Goal: Find specific page/section: Find specific page/section

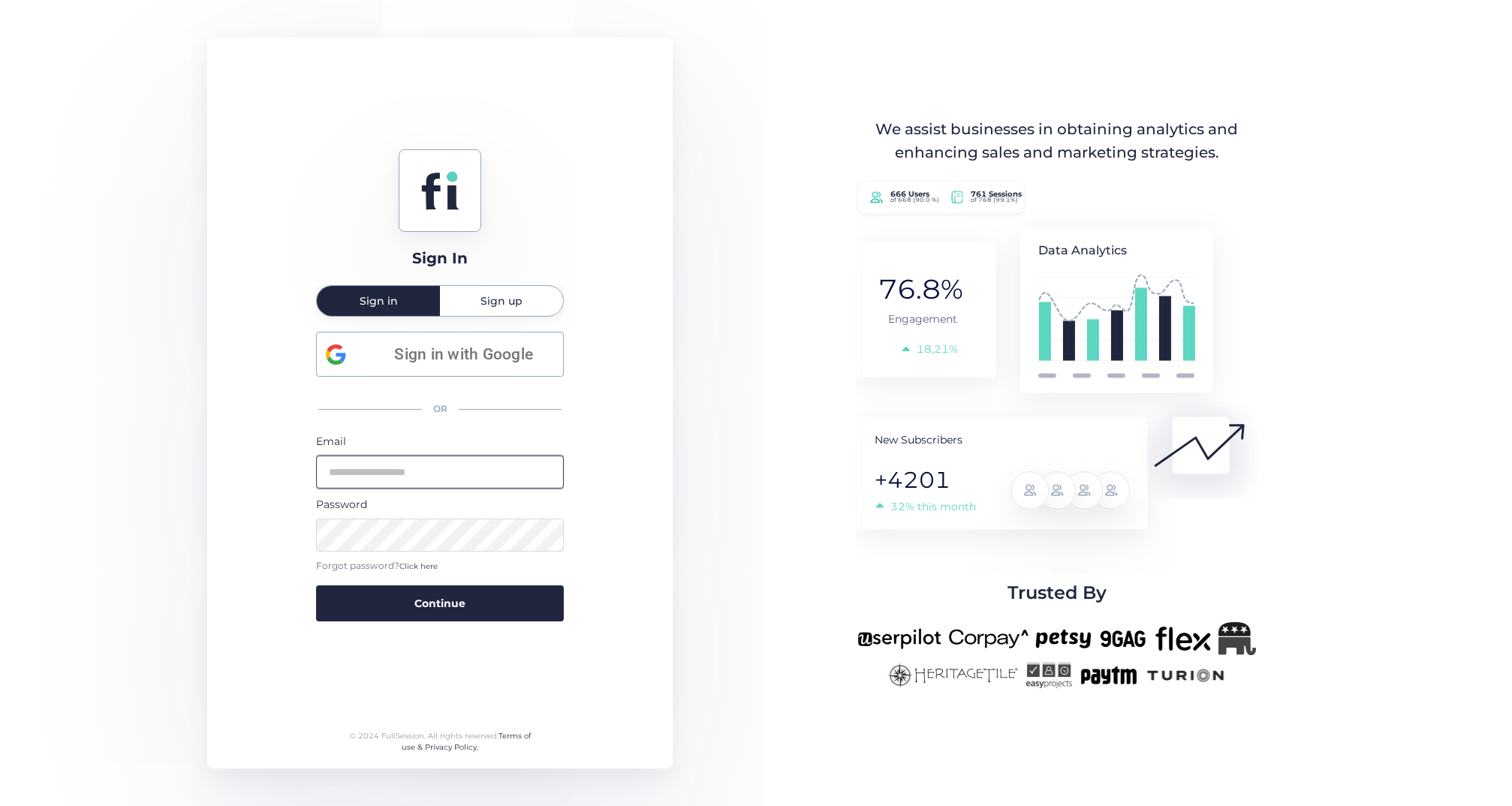
type input "**********"
click at [440, 602] on button "Continue" at bounding box center [440, 604] width 248 height 36
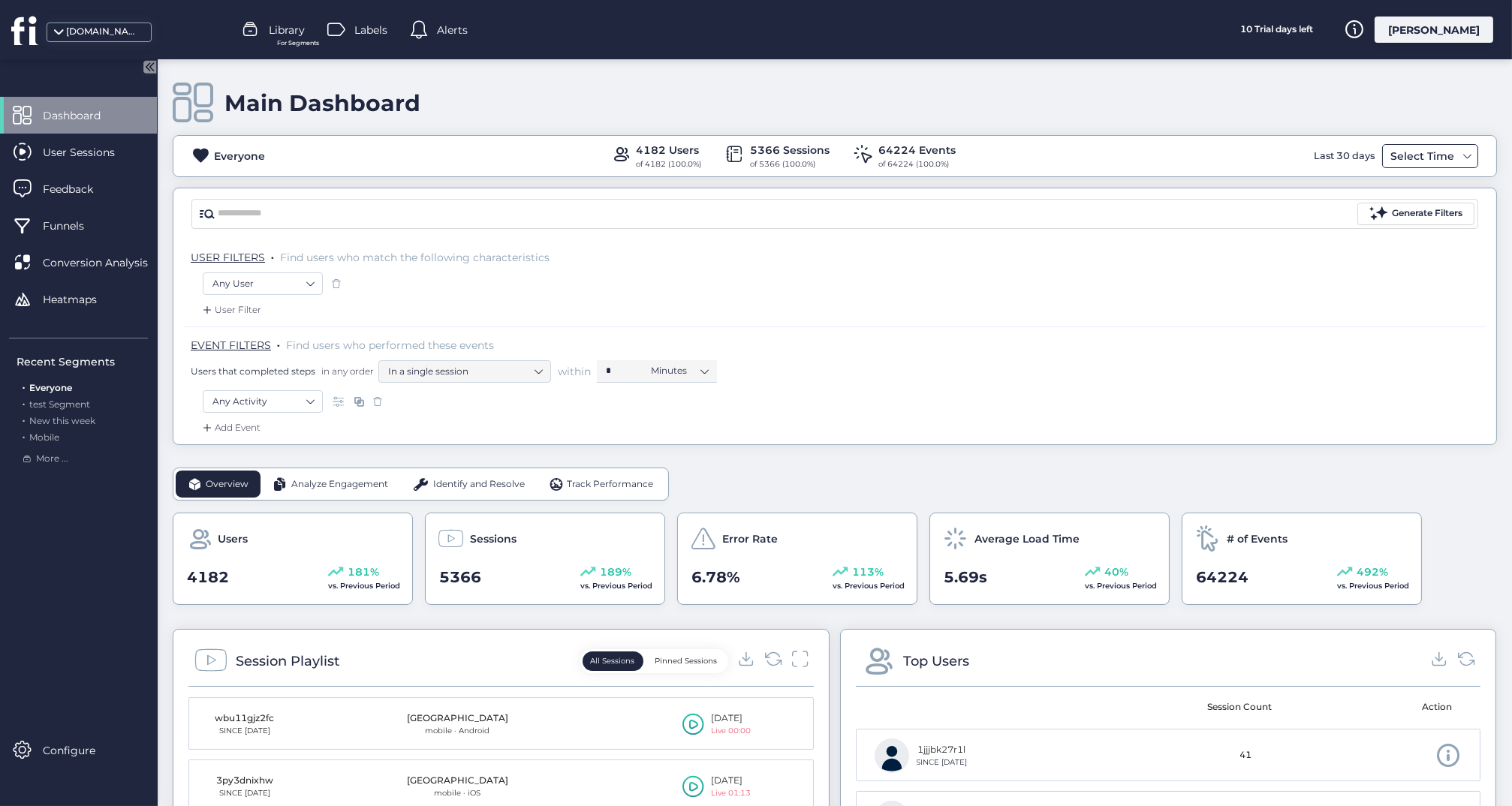
click at [1469, 152] on span at bounding box center [1468, 156] width 12 height 12
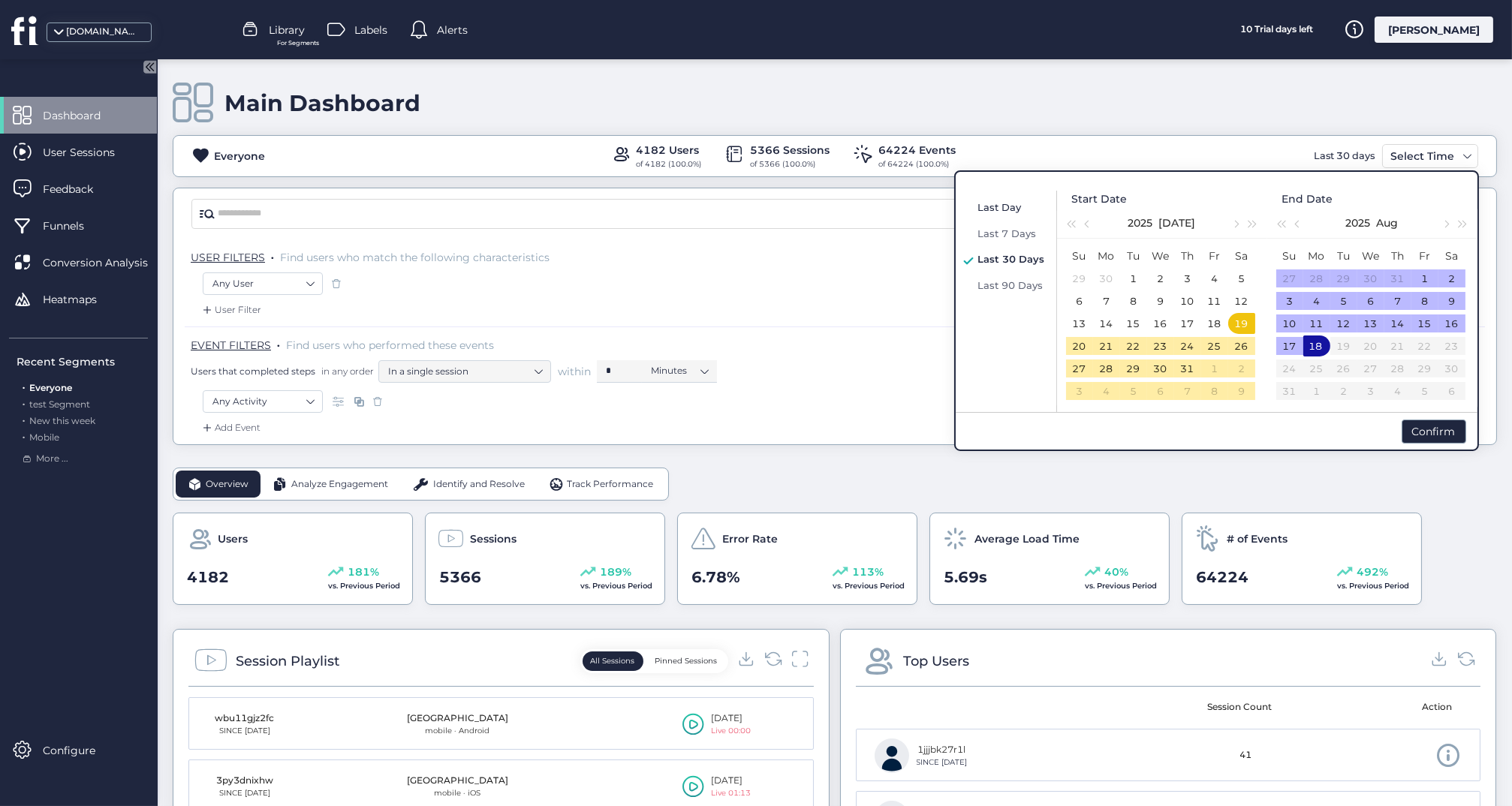
click at [1004, 204] on span "Last Day" at bounding box center [1000, 207] width 44 height 12
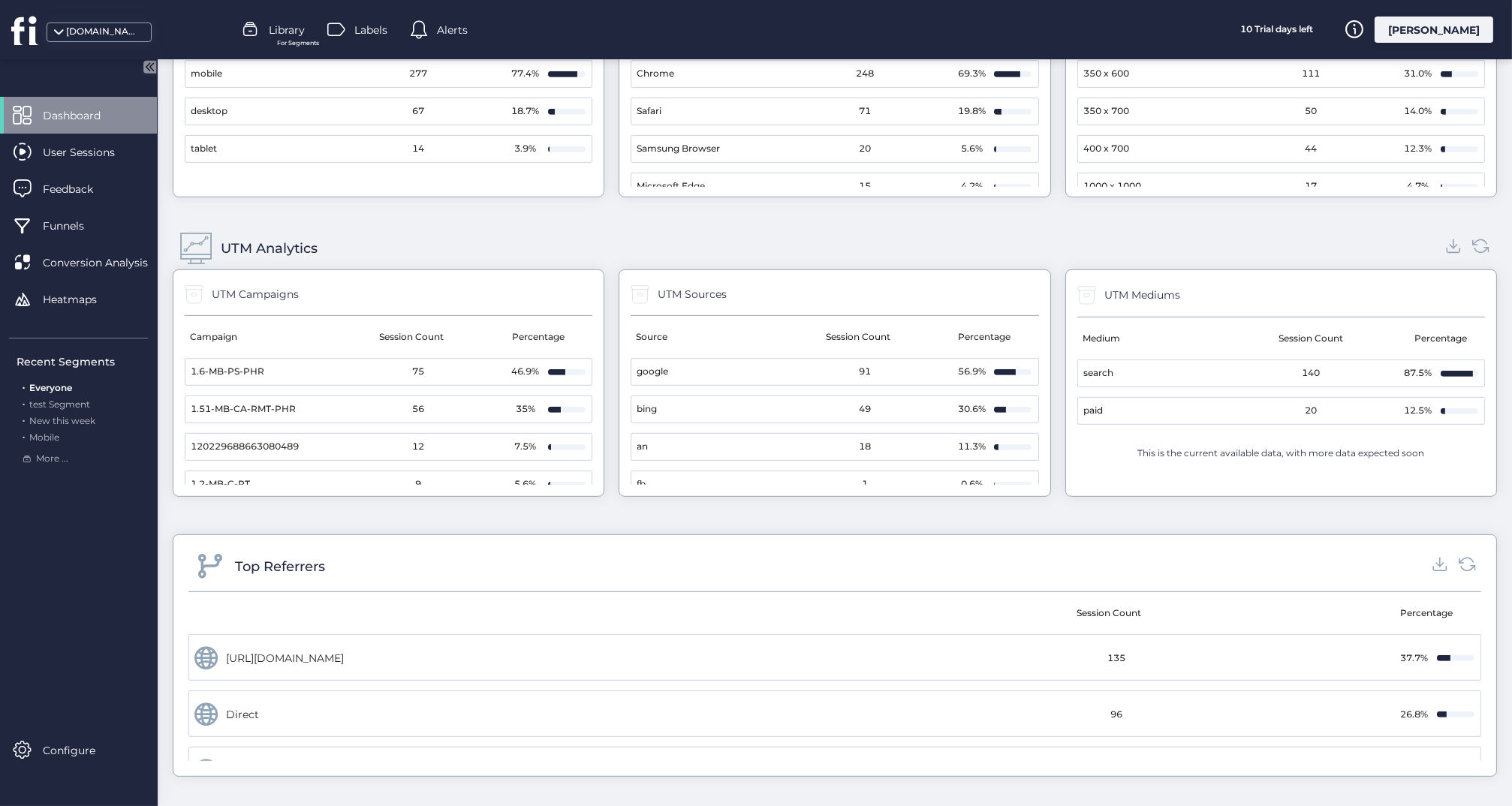
scroll to position [1625, 0]
click at [118, 42] on div "[DOMAIN_NAME]" at bounding box center [113, 30] width 227 height 59
click at [113, 36] on div "[DOMAIN_NAME]" at bounding box center [104, 32] width 75 height 14
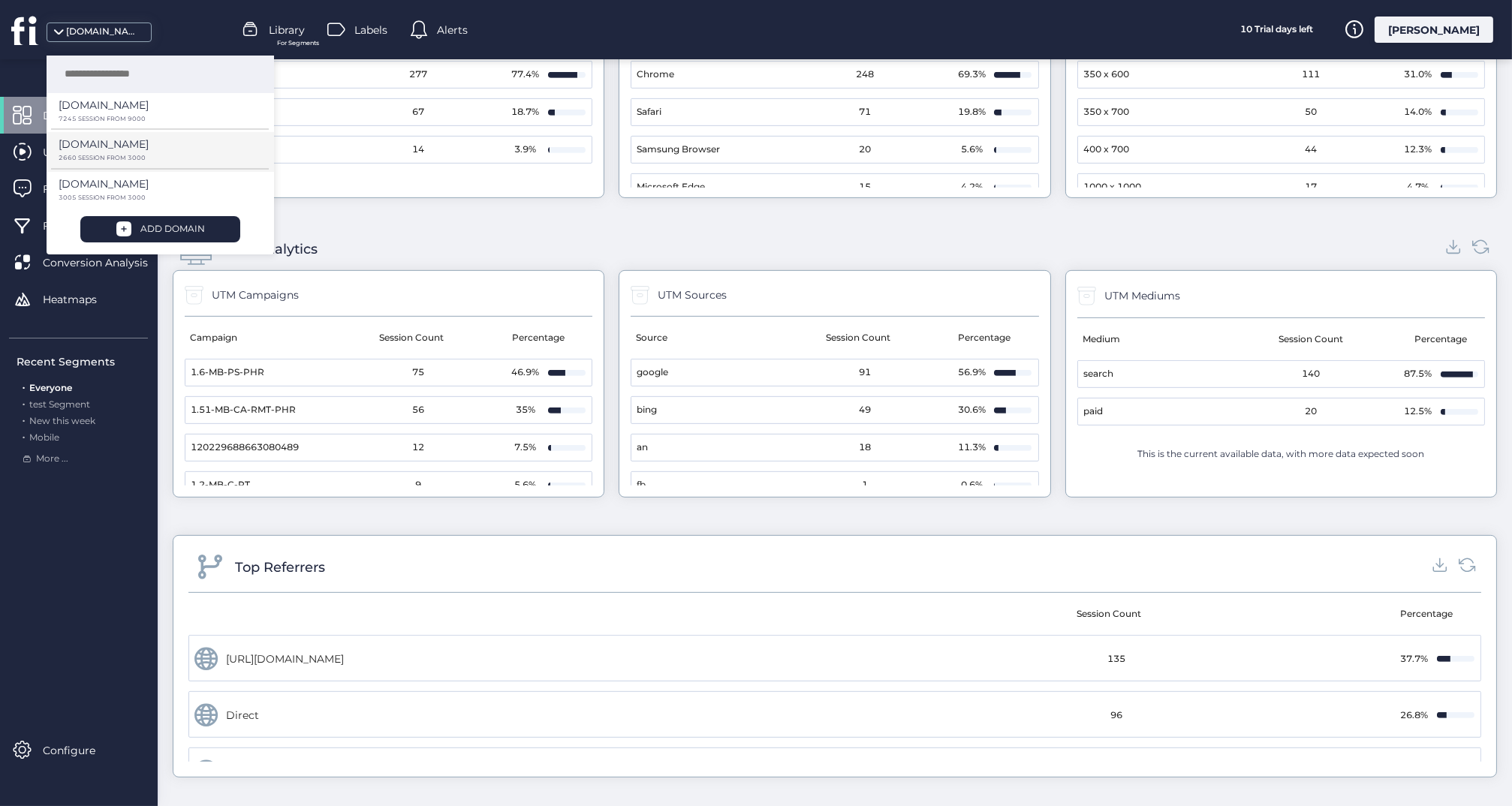
click at [95, 113] on p "[DOMAIN_NAME]" at bounding box center [103, 105] width 90 height 17
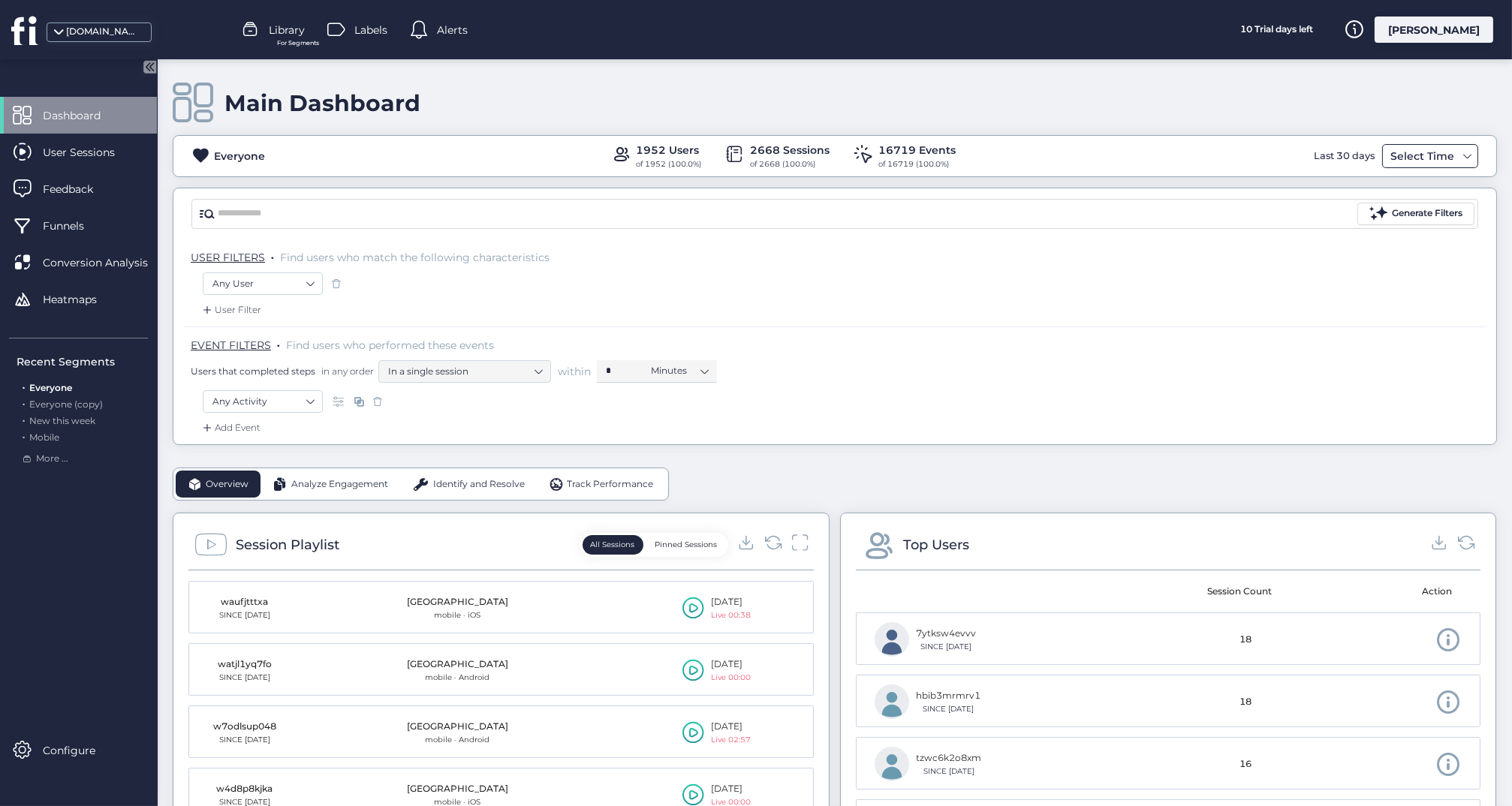
click at [1413, 152] on div "Select Time" at bounding box center [1423, 156] width 71 height 18
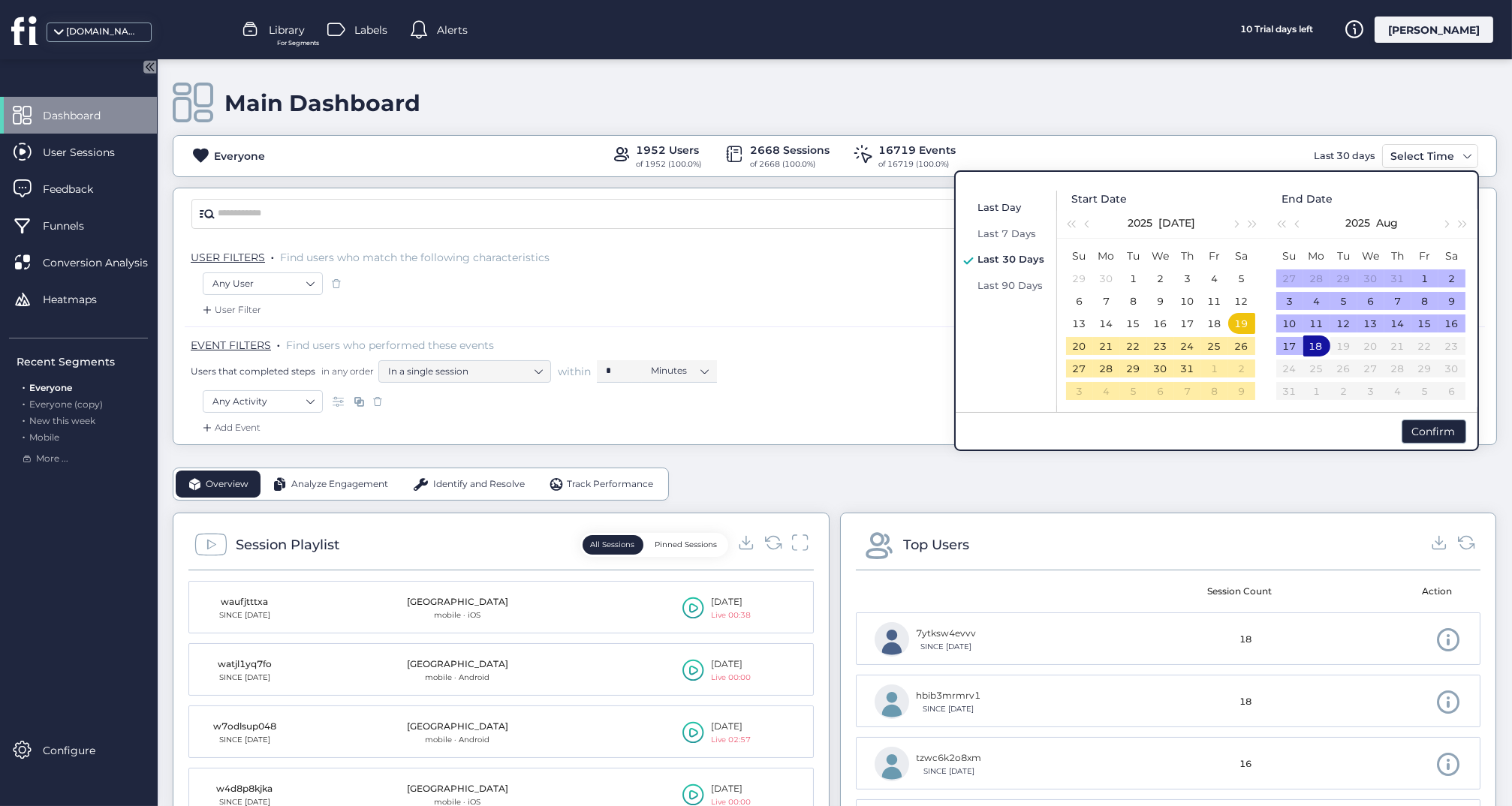
click at [999, 201] on span "Last Day" at bounding box center [1000, 207] width 44 height 12
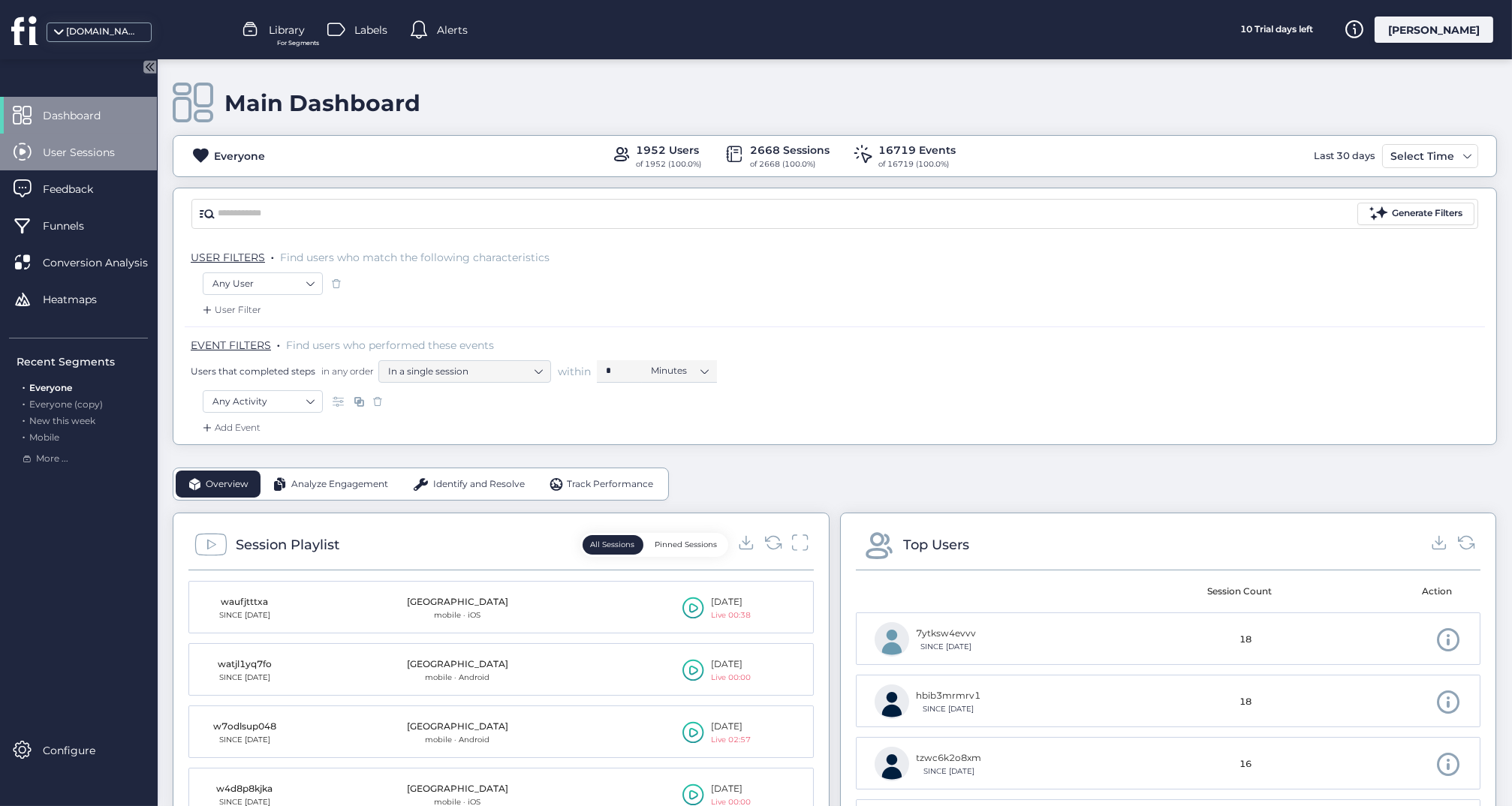
click at [104, 147] on span "User Sessions" at bounding box center [89, 152] width 94 height 17
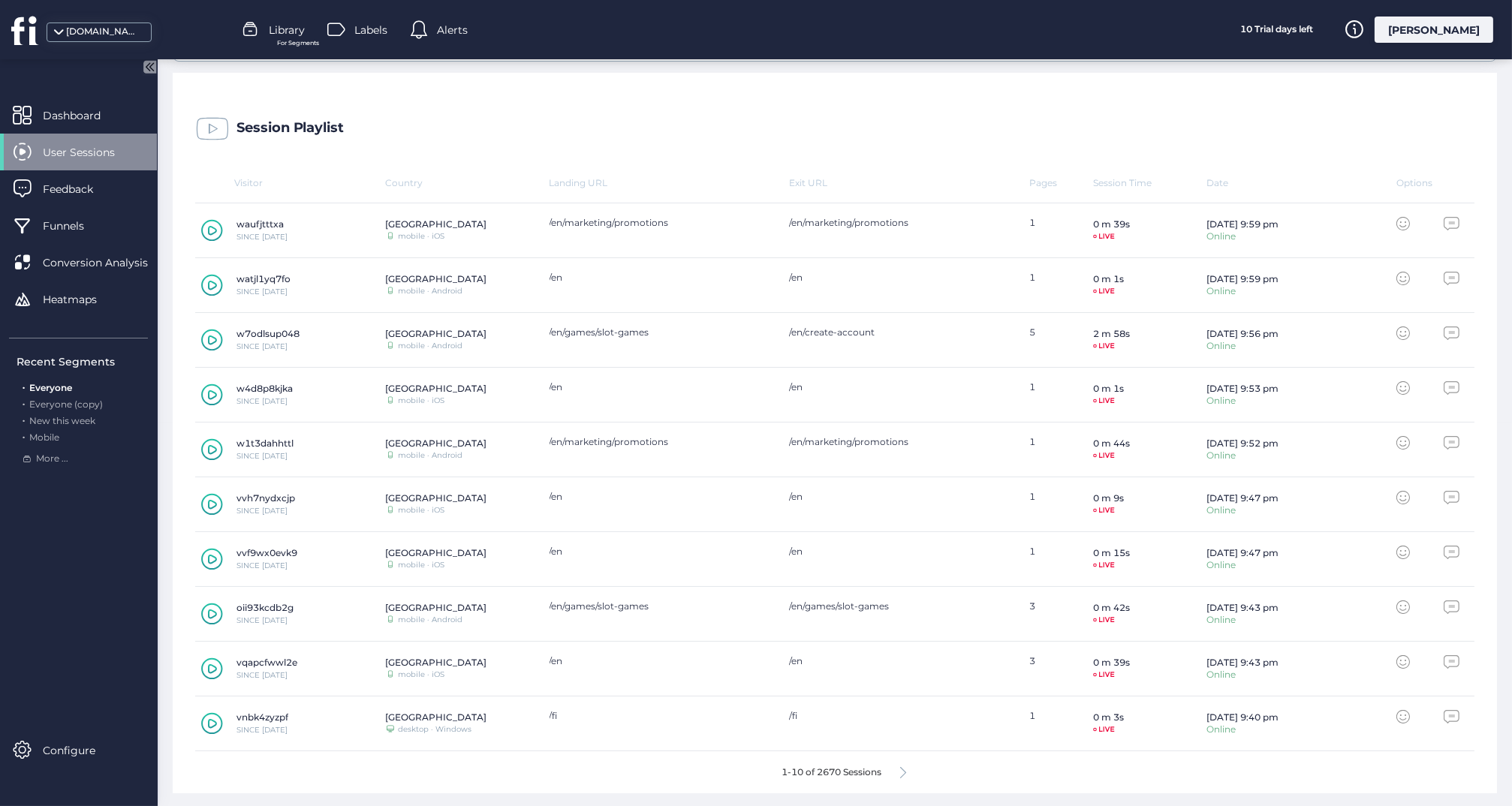
scroll to position [383, 0]
click at [212, 336] on icon at bounding box center [212, 341] width 9 height 10
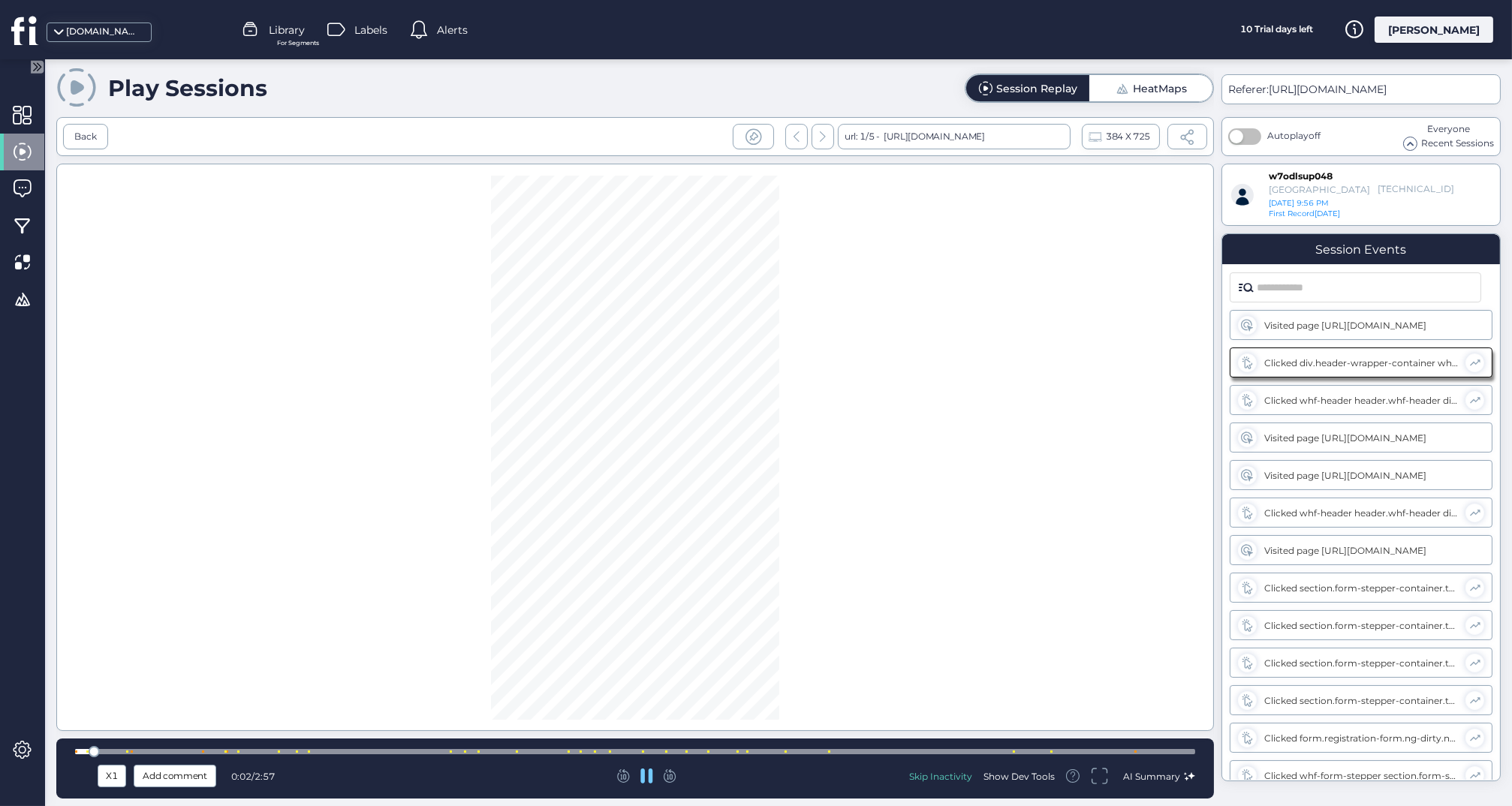
click at [963, 751] on div at bounding box center [636, 751] width 1120 height 5
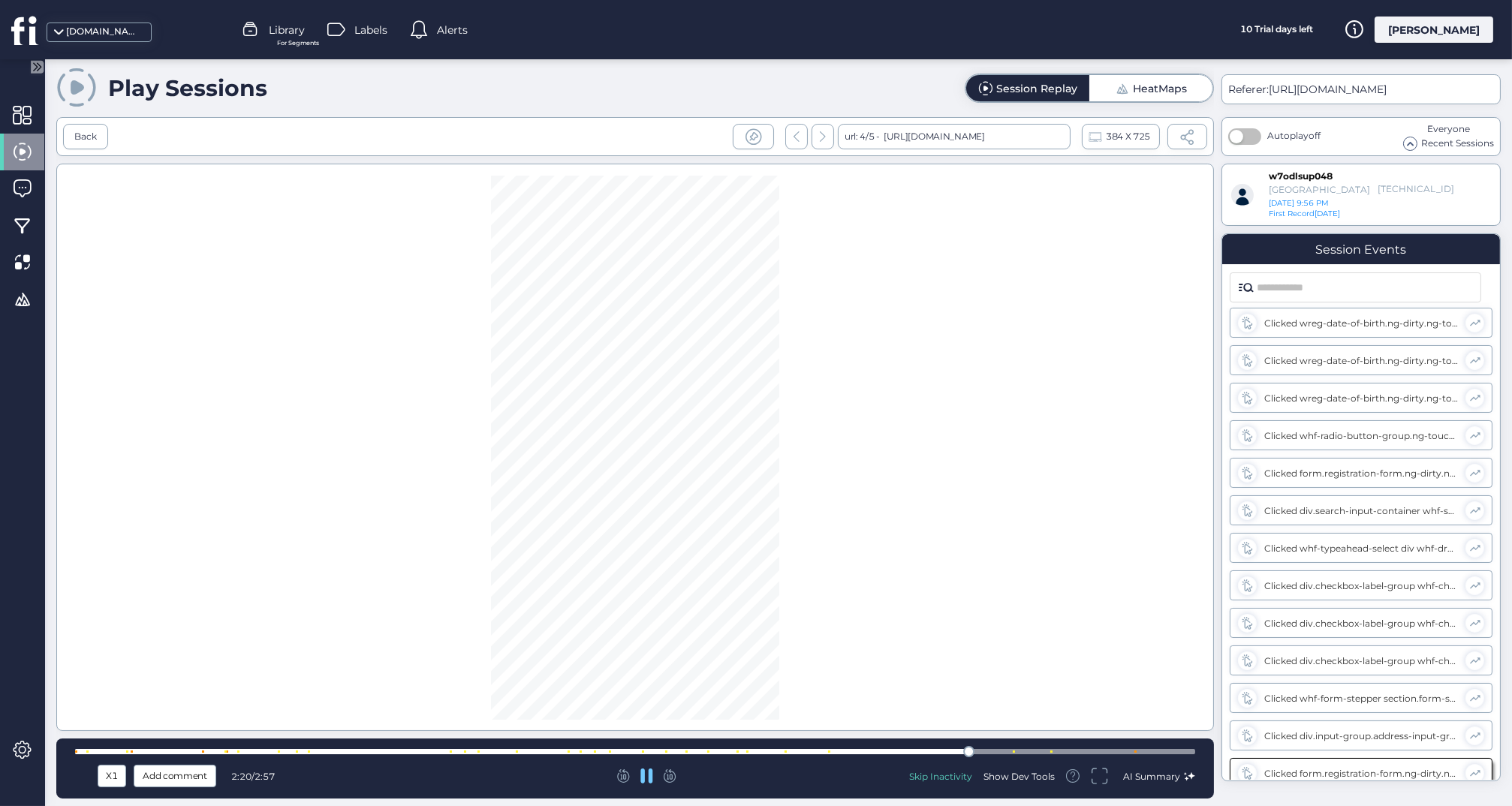
scroll to position [648, 0]
click at [1030, 752] on div at bounding box center [636, 751] width 1120 height 5
click at [1121, 752] on div at bounding box center [636, 751] width 1120 height 5
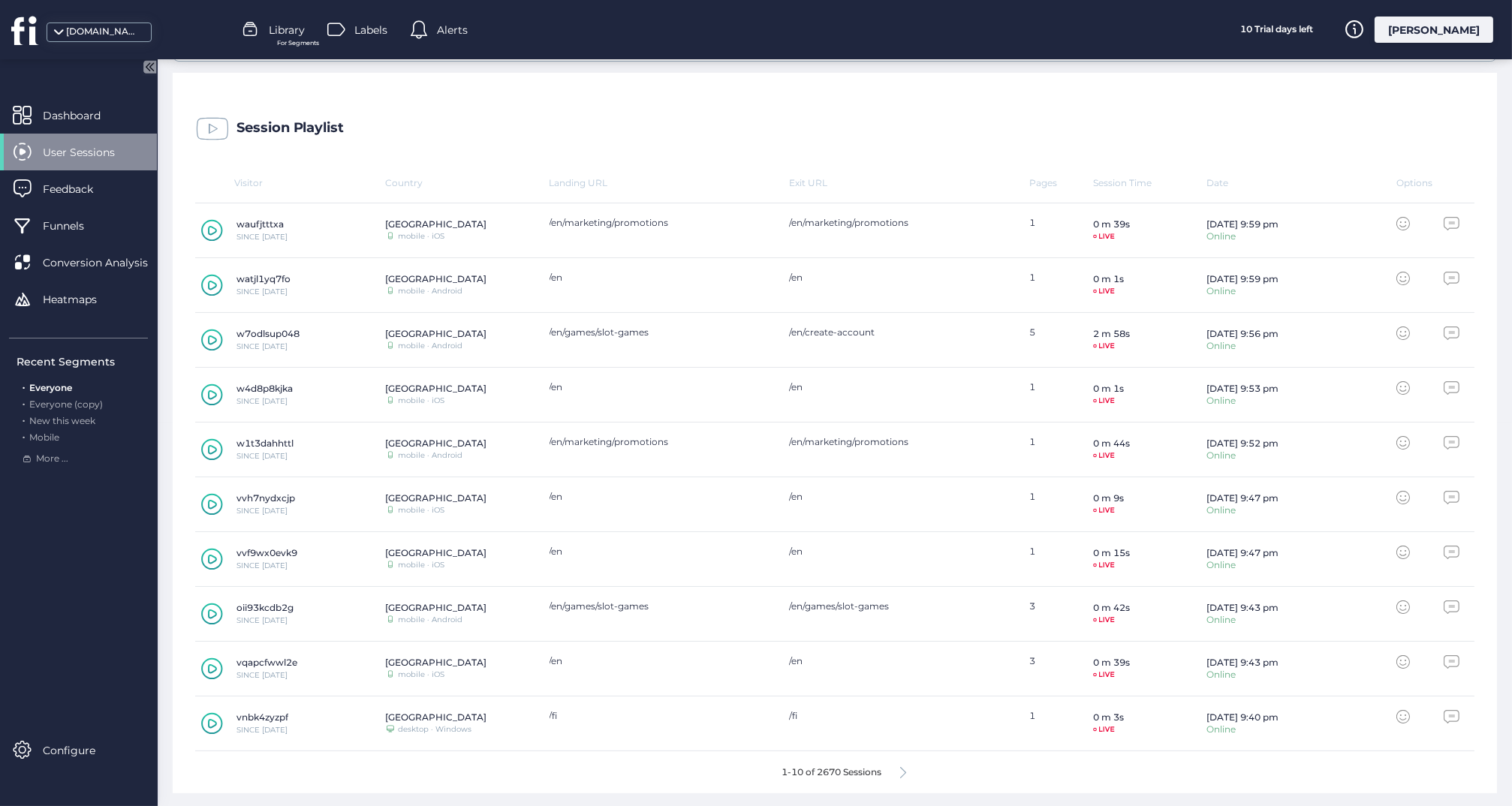
scroll to position [383, 0]
click at [903, 772] on icon at bounding box center [903, 773] width 6 height 11
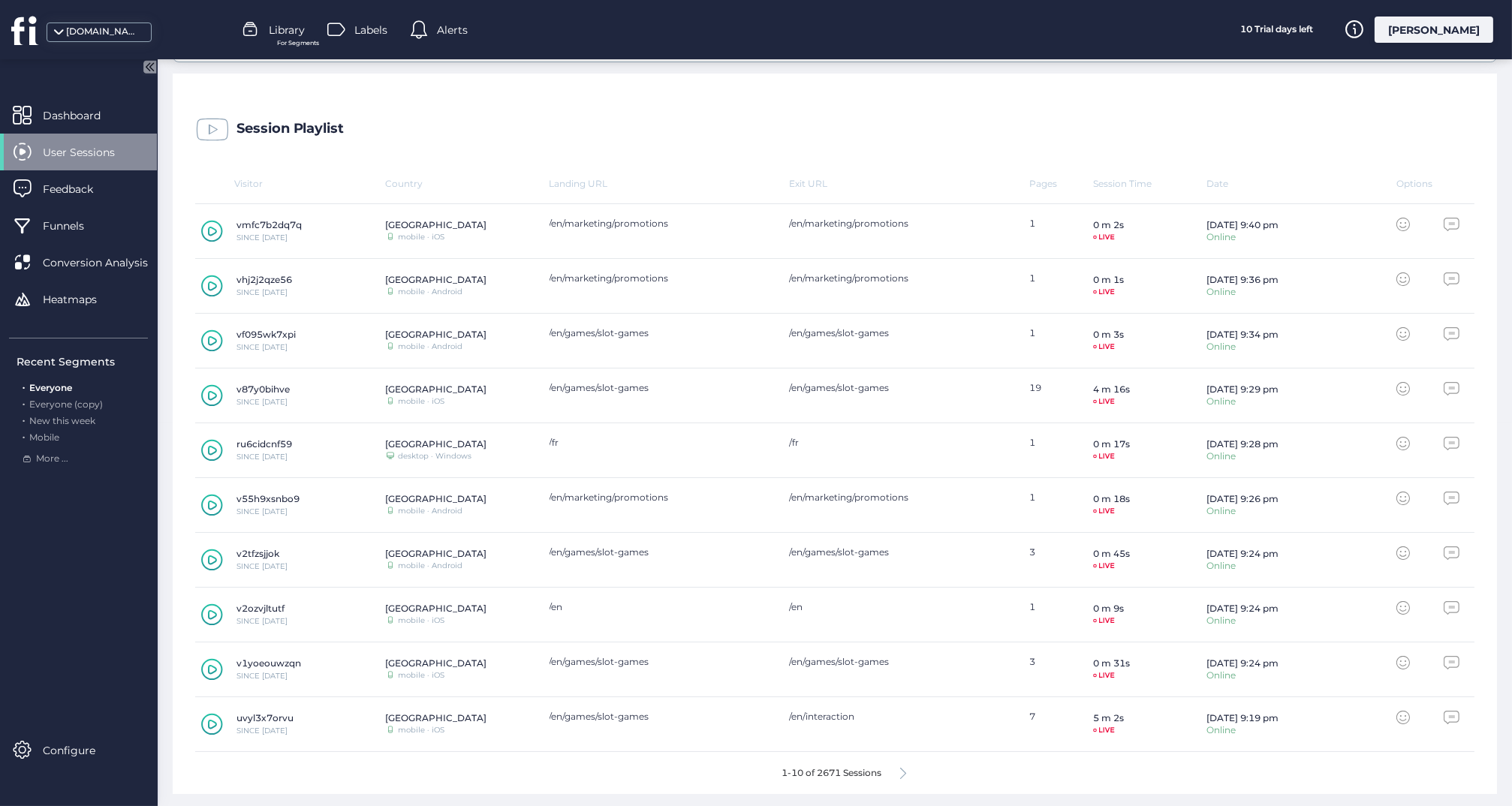
click at [208, 720] on icon at bounding box center [212, 725] width 9 height 10
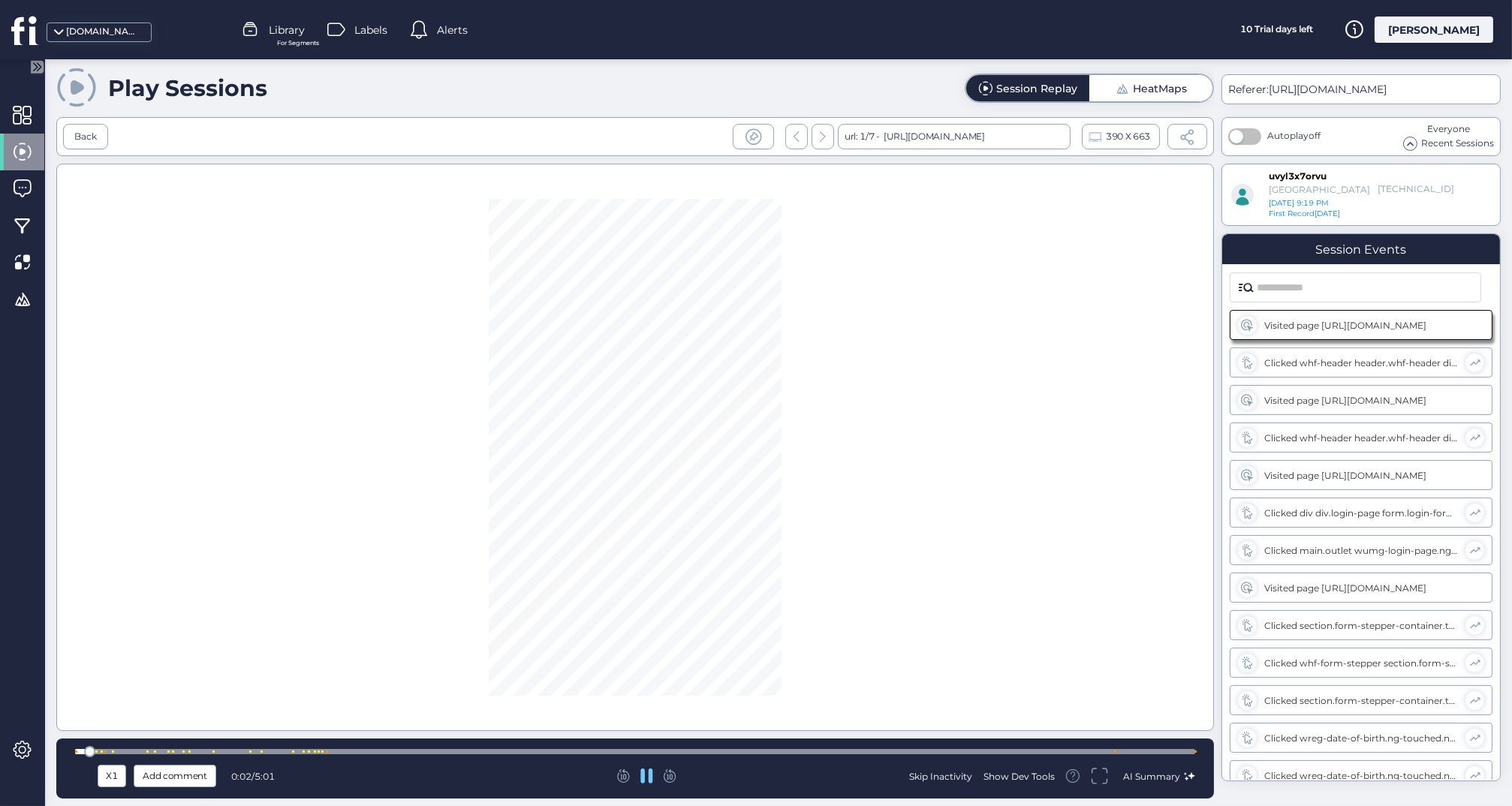
click at [270, 748] on div at bounding box center [636, 751] width 1120 height 11
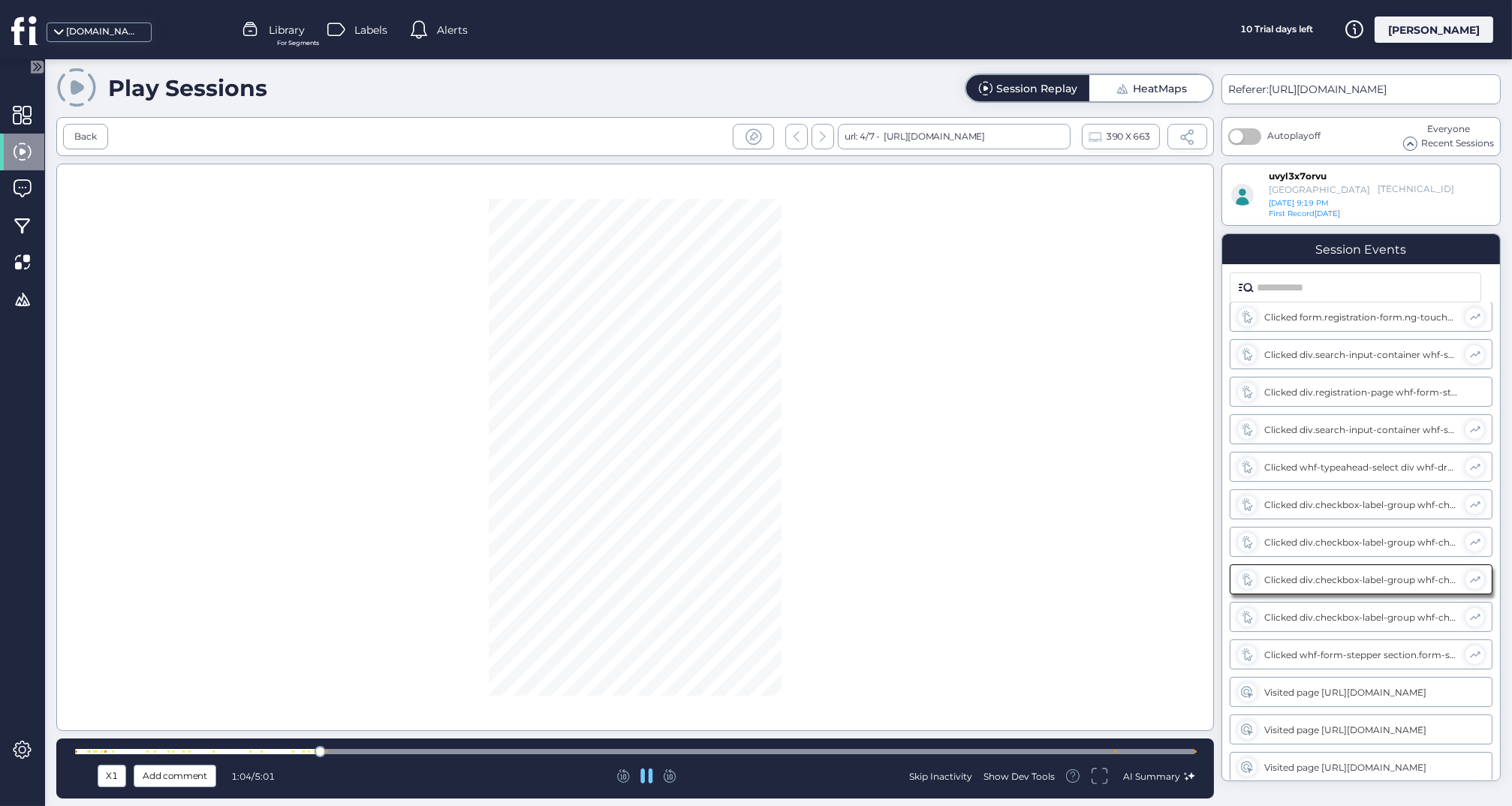
scroll to position [573, 0]
click at [933, 744] on div "X1 Add comment 1:12 / 5:01 Skip Inactivity Show Dev Tools AI Summary" at bounding box center [636, 768] width 1158 height 60
click at [933, 748] on div at bounding box center [636, 751] width 1120 height 11
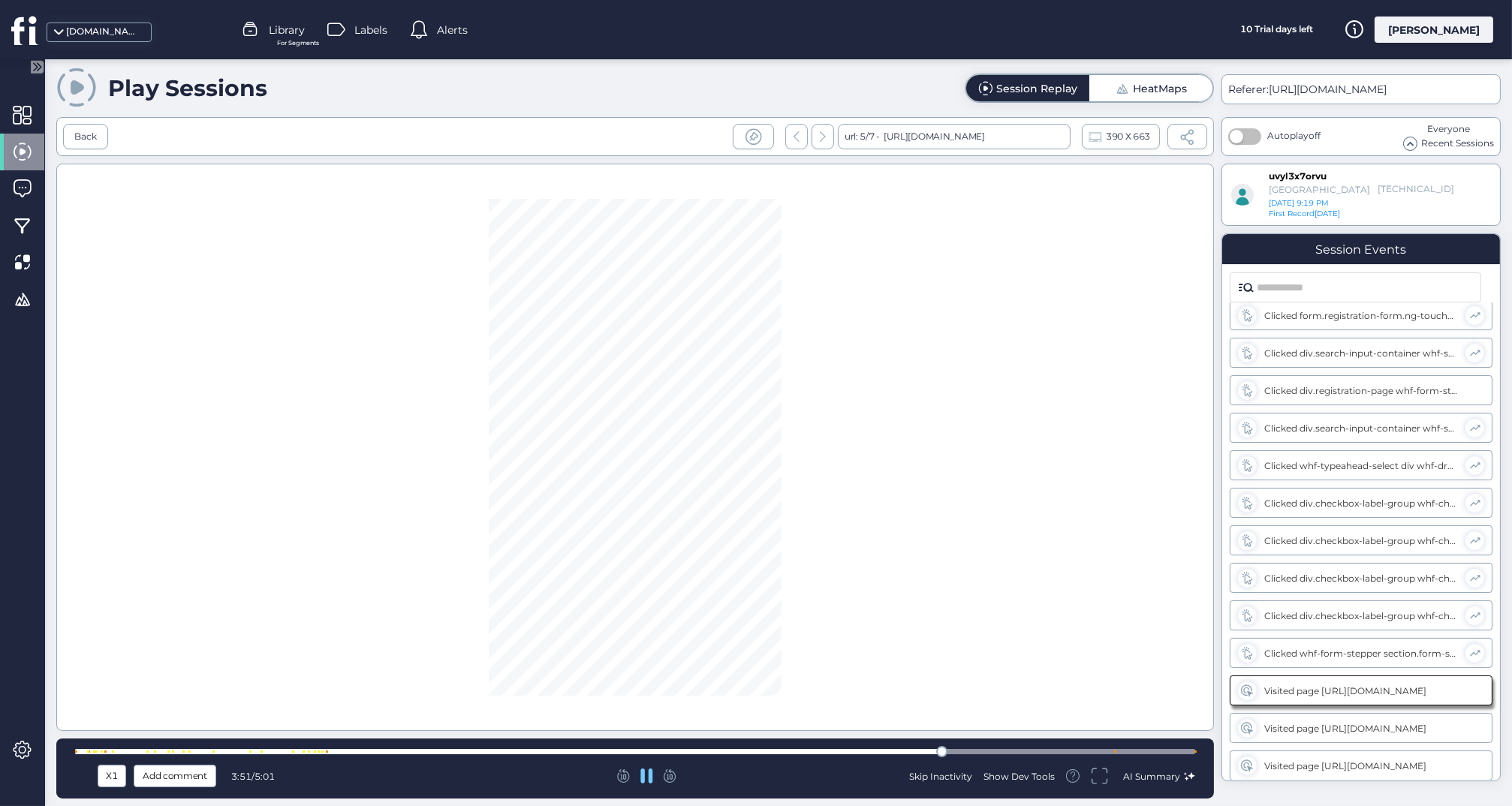
click at [1000, 748] on div at bounding box center [636, 751] width 1120 height 11
click at [1105, 752] on div at bounding box center [636, 751] width 1120 height 5
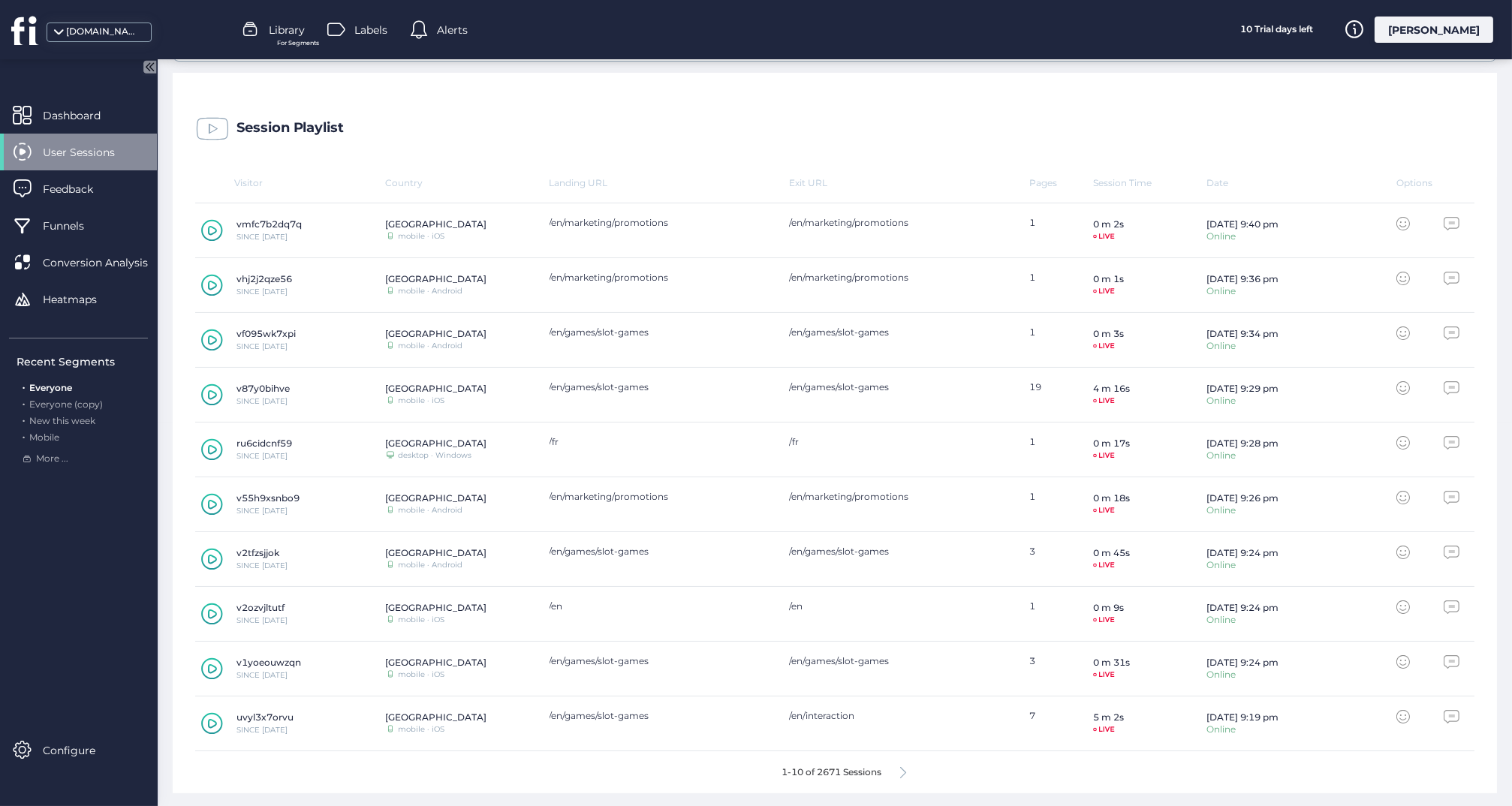
scroll to position [383, 0]
click at [902, 768] on icon at bounding box center [903, 773] width 6 height 11
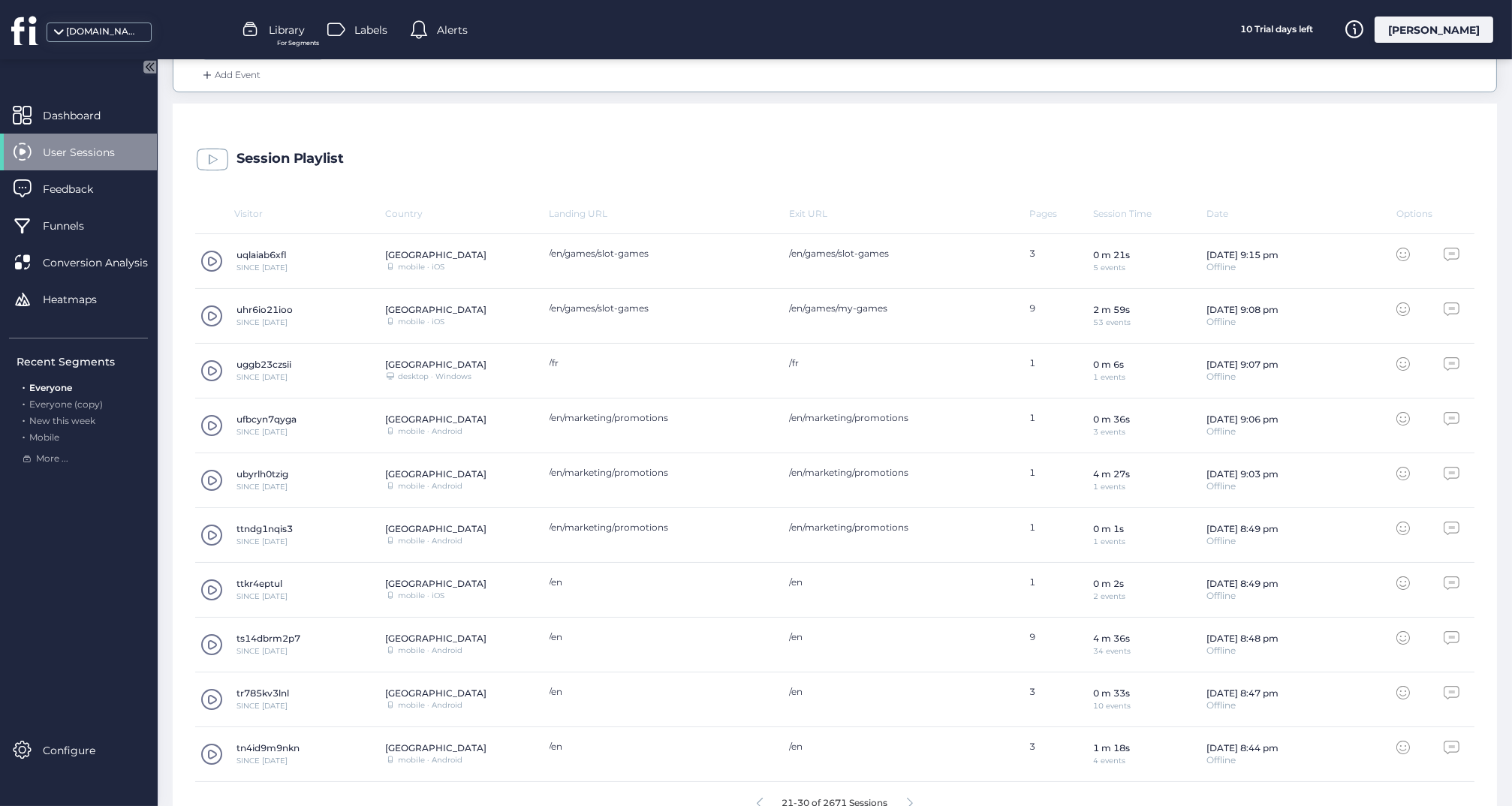
click at [212, 311] on span at bounding box center [211, 315] width 23 height 23
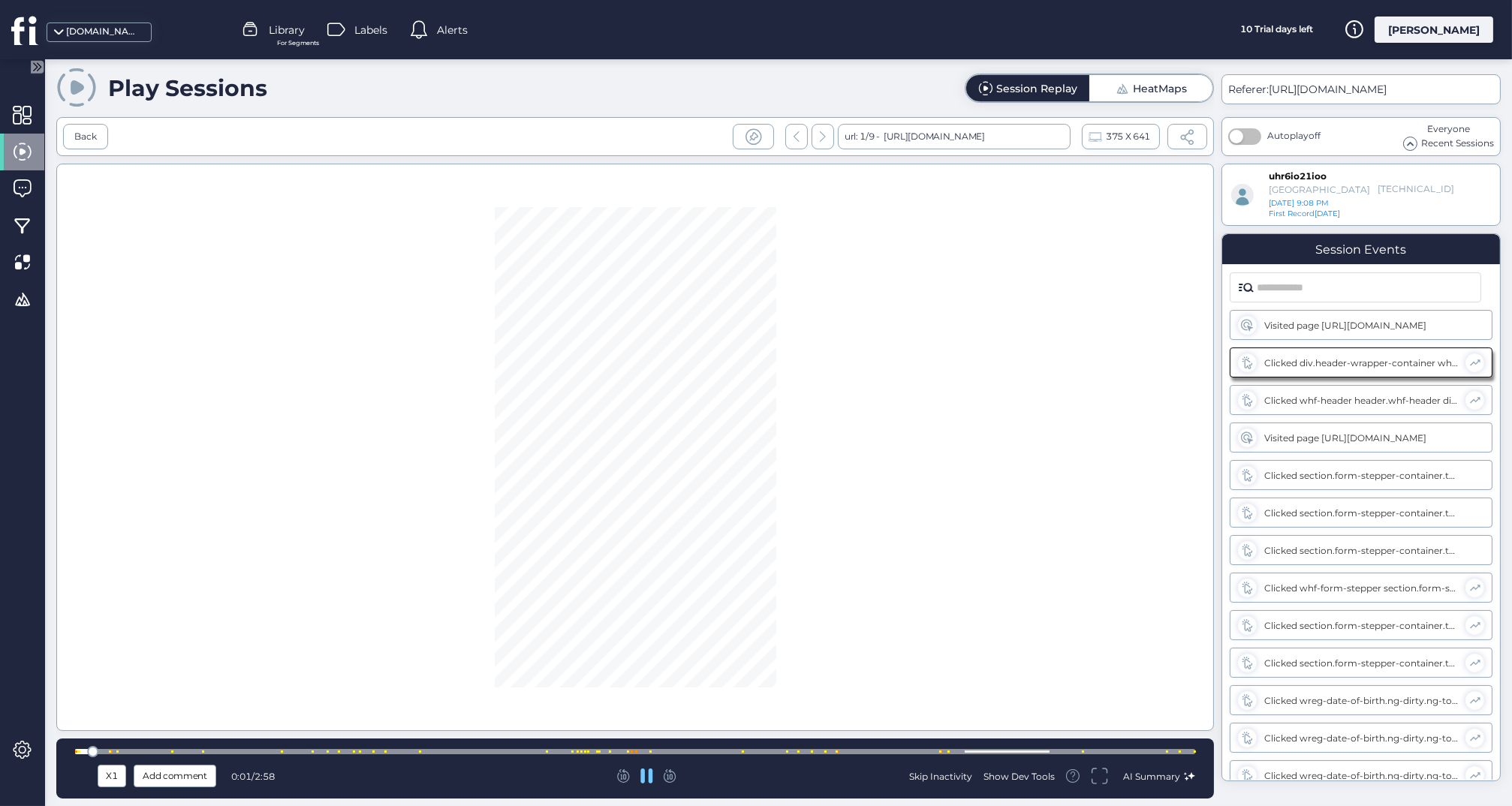
click at [720, 748] on div at bounding box center [636, 751] width 1120 height 11
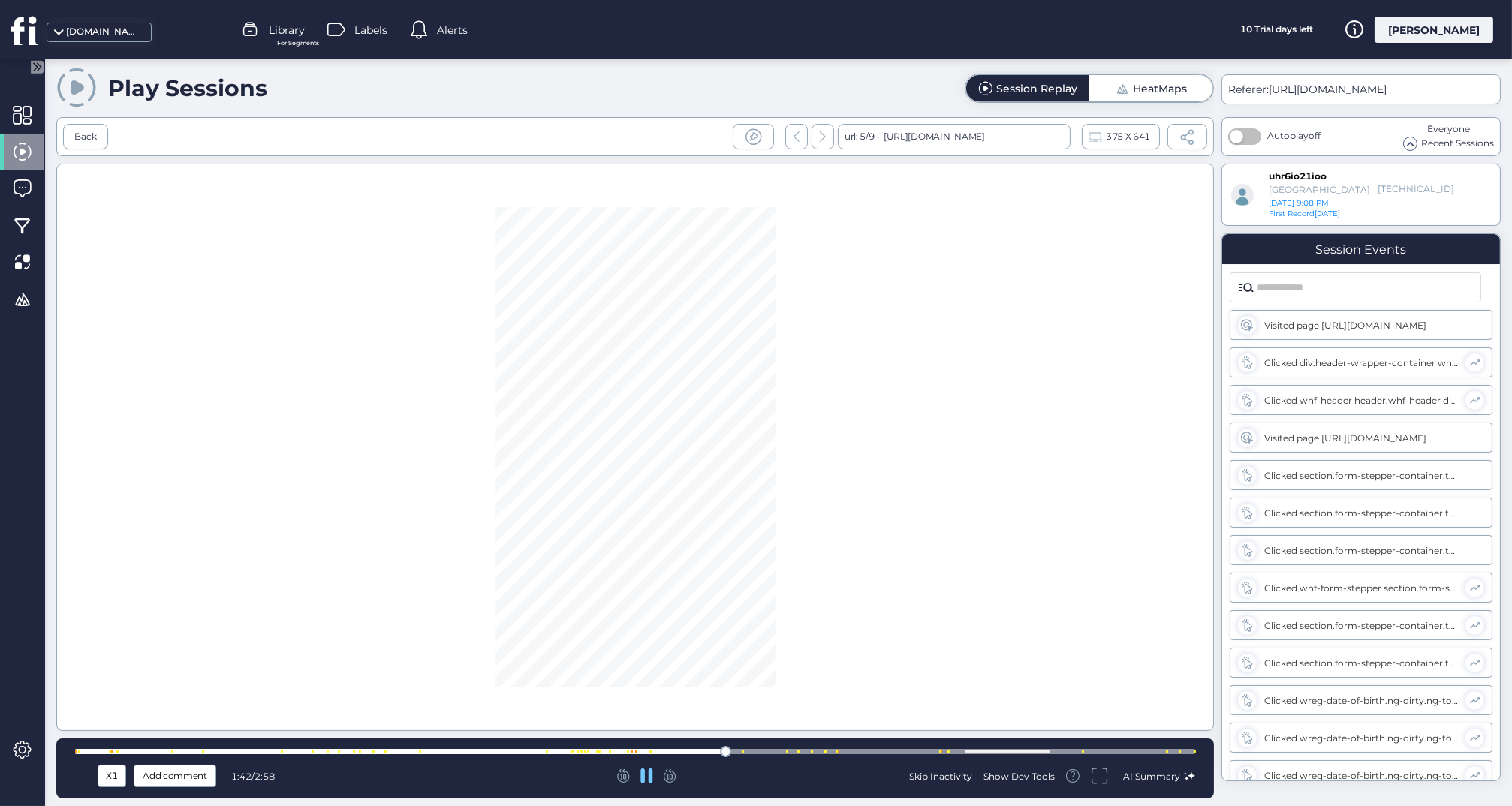
scroll to position [909, 0]
click at [673, 753] on div at bounding box center [636, 751] width 1120 height 5
click at [620, 750] on div at bounding box center [636, 751] width 1120 height 5
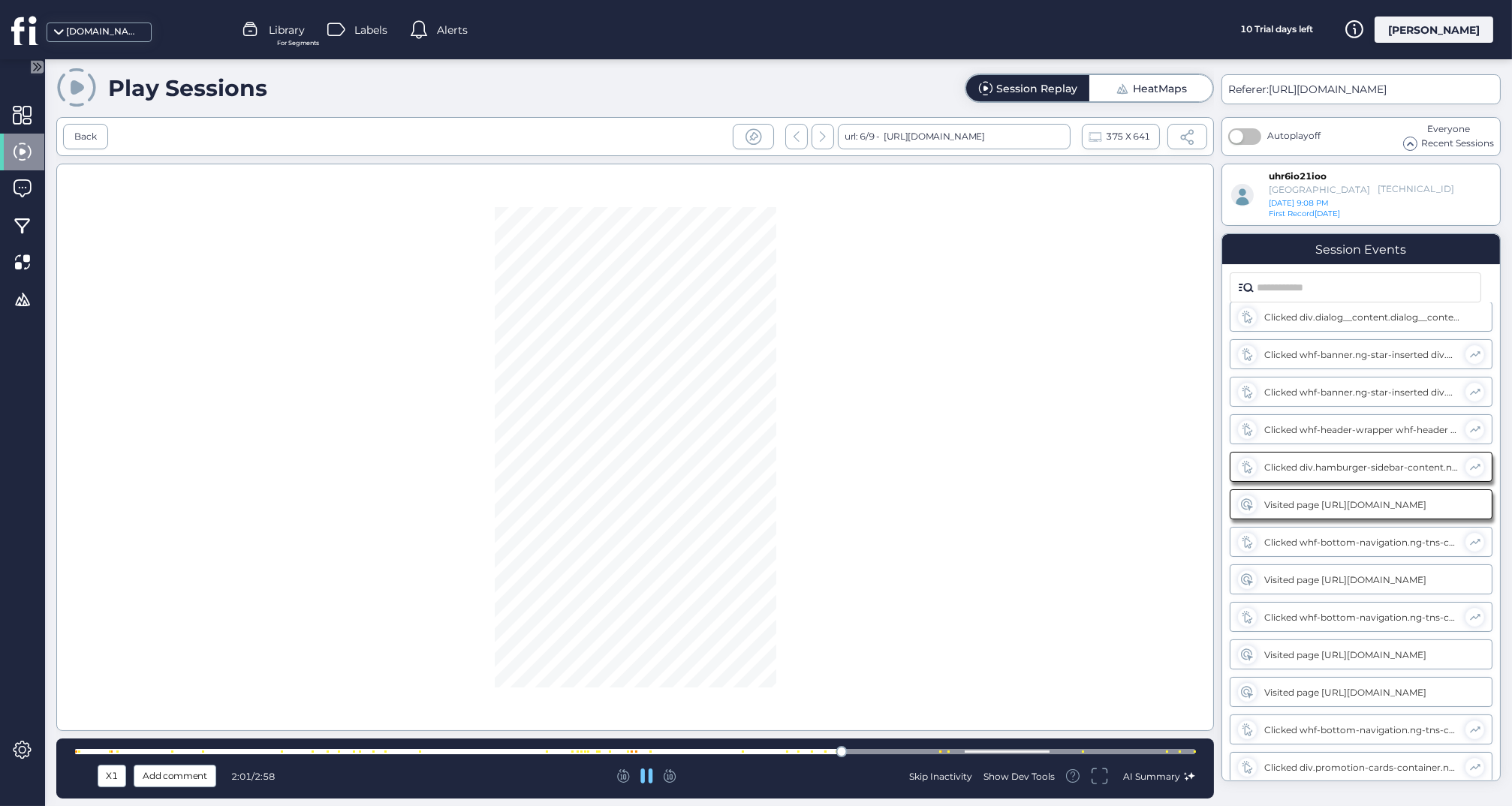
scroll to position [1209, 0]
